Goal: Task Accomplishment & Management: Use online tool/utility

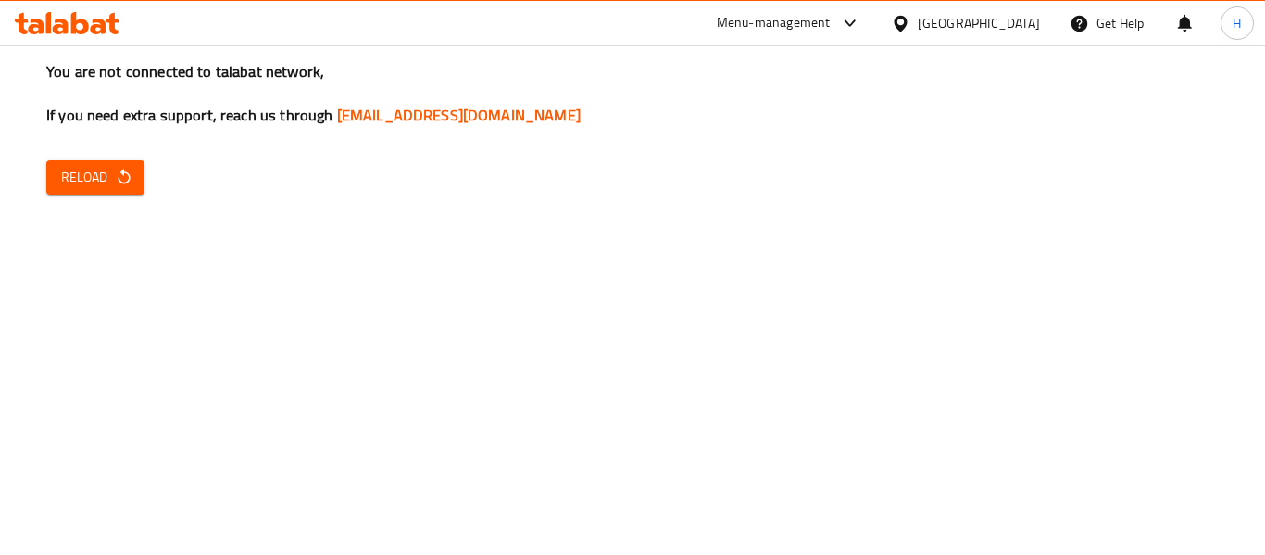
click at [70, 175] on span "Reload" at bounding box center [95, 177] width 69 height 23
click at [72, 175] on span "Reload" at bounding box center [95, 177] width 69 height 23
